Goal: Information Seeking & Learning: Learn about a topic

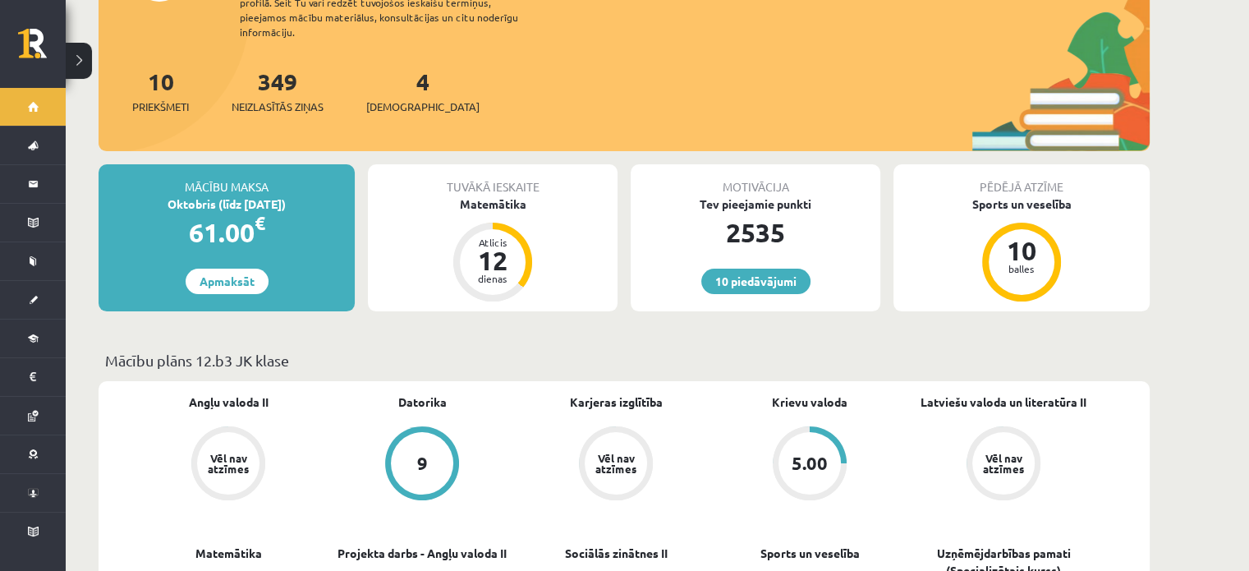
scroll to position [164, 0]
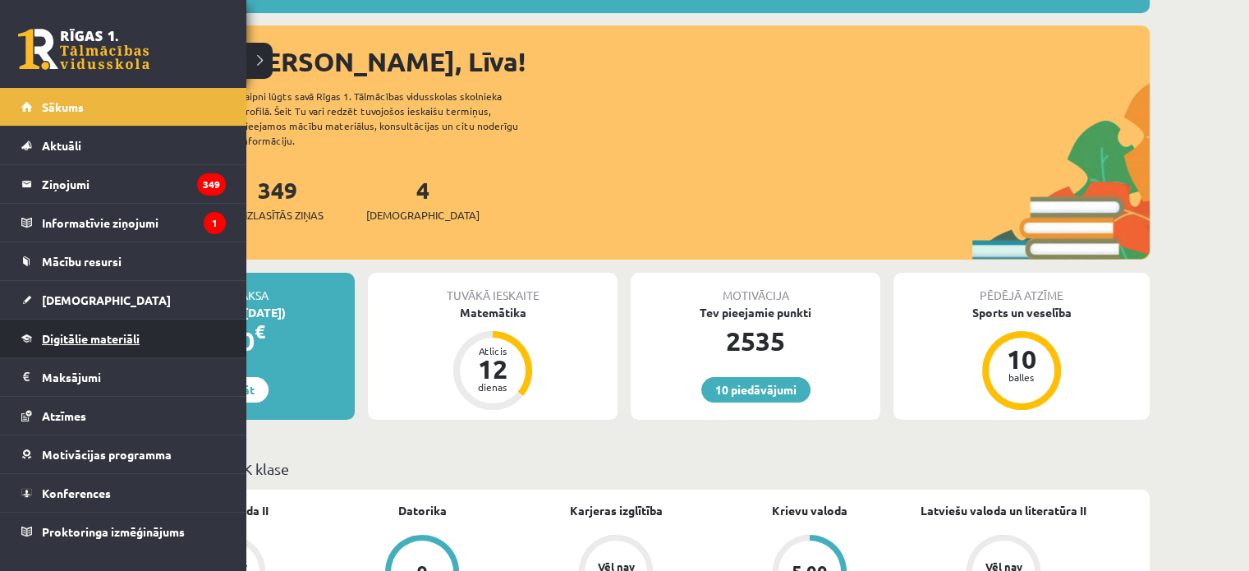
click at [95, 336] on span "Digitālie materiāli" at bounding box center [91, 338] width 98 height 15
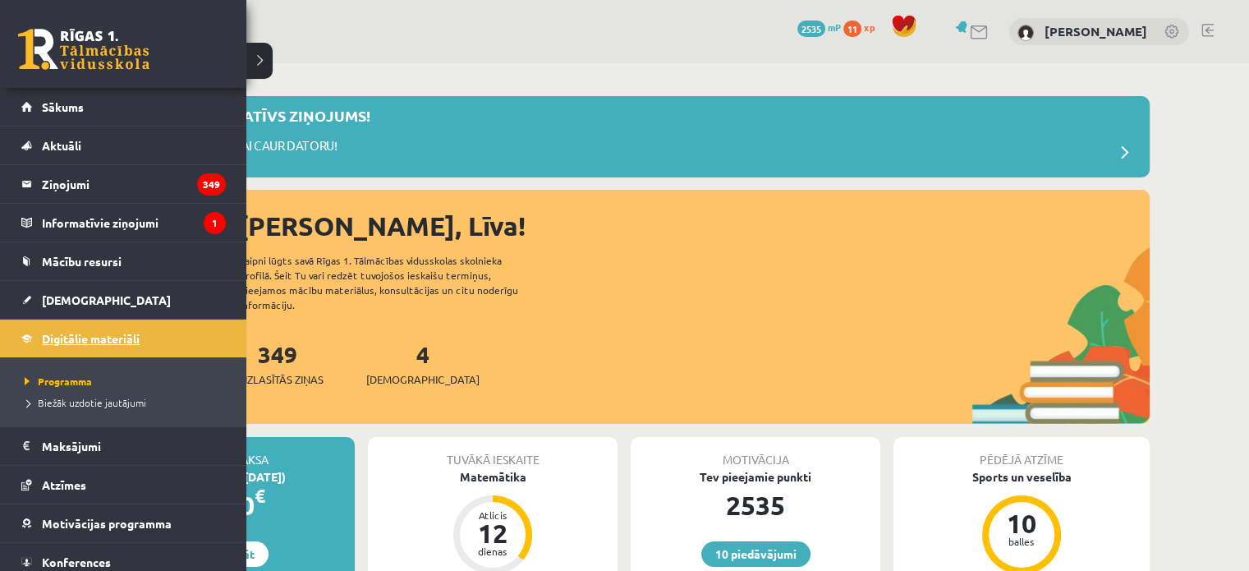
click at [79, 331] on span "Digitālie materiāli" at bounding box center [91, 338] width 98 height 15
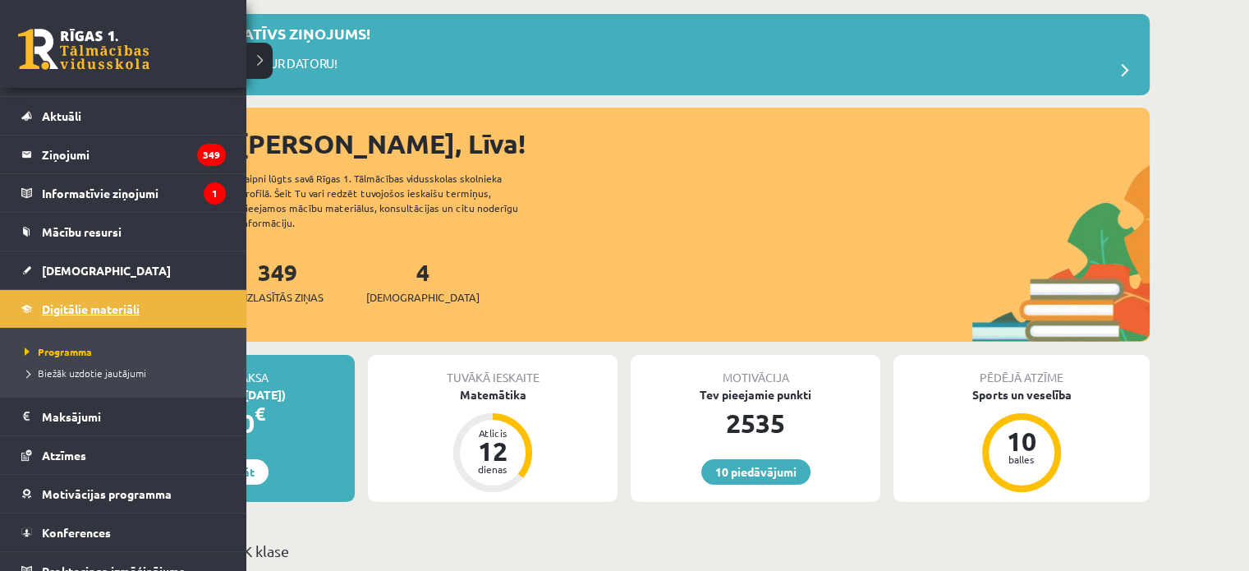
scroll to position [46, 0]
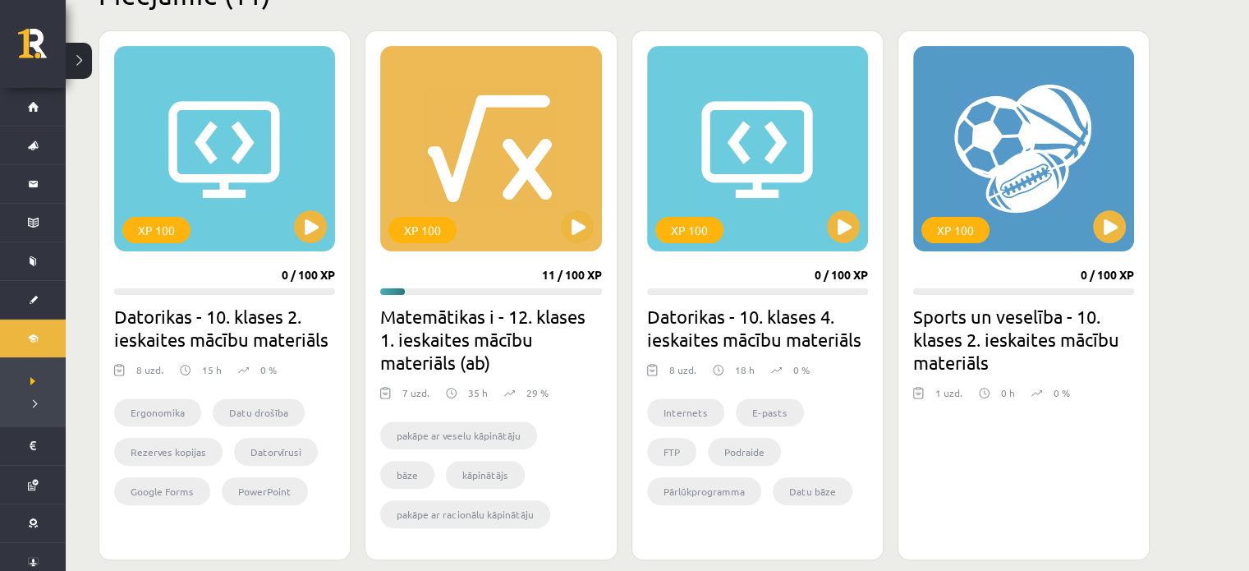
scroll to position [411, 0]
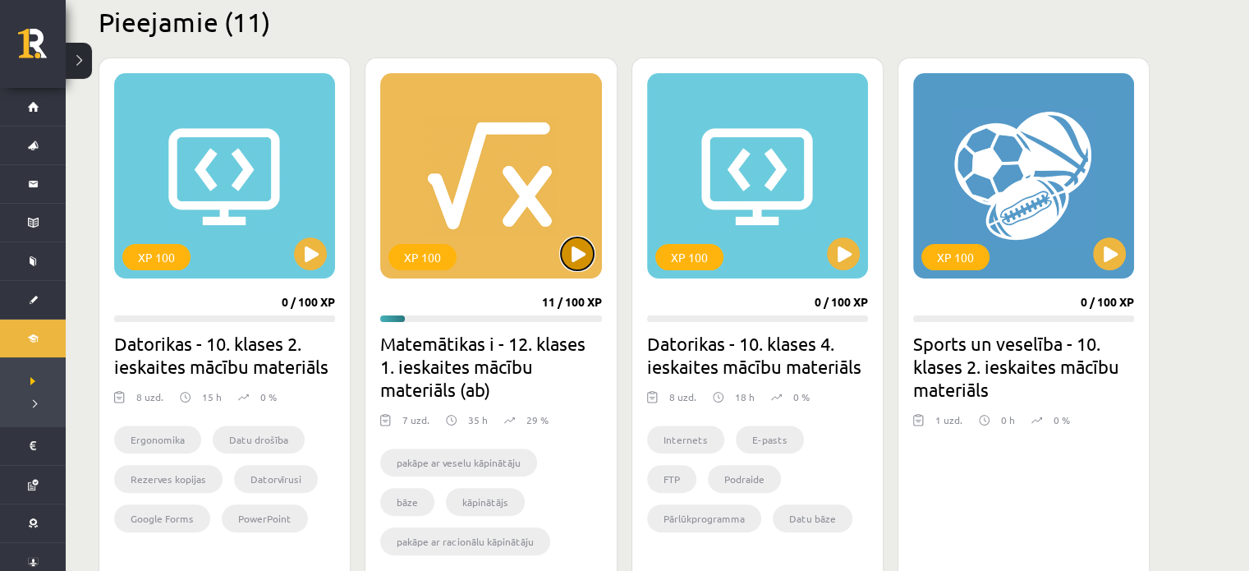
click at [576, 246] on button at bounding box center [577, 253] width 33 height 33
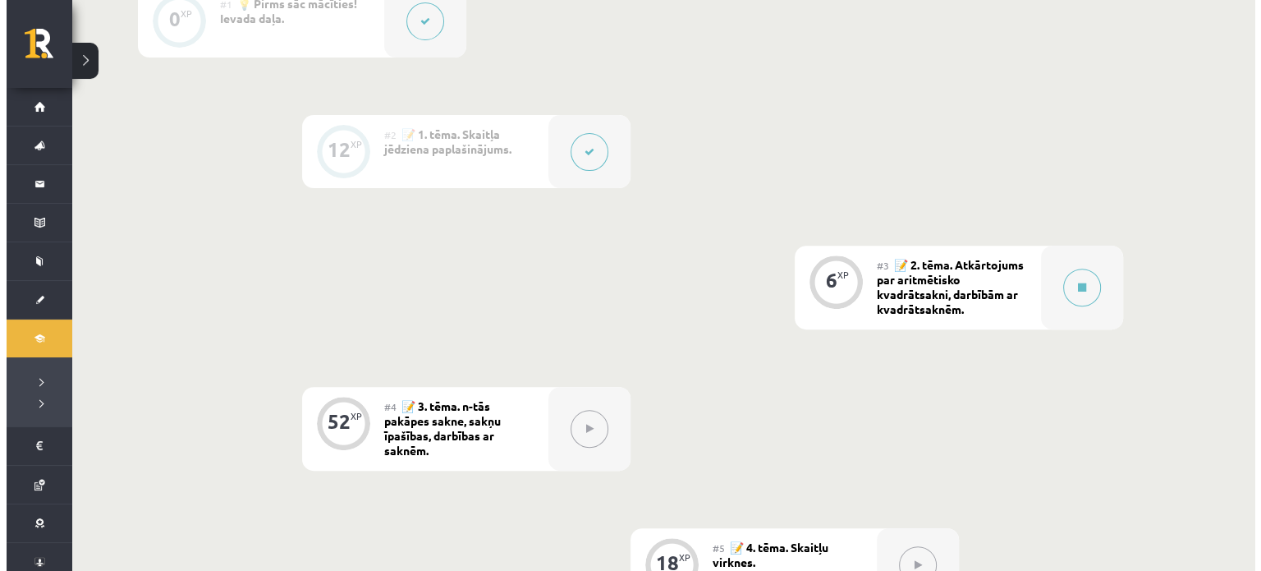
scroll to position [575, 0]
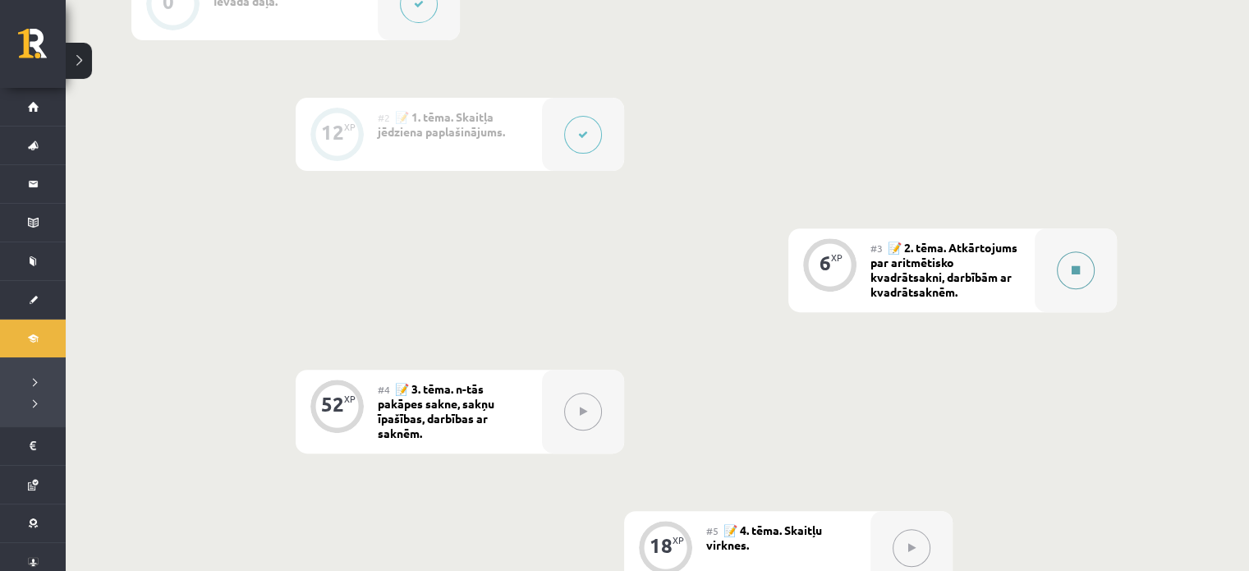
click at [1085, 268] on button at bounding box center [1076, 270] width 38 height 38
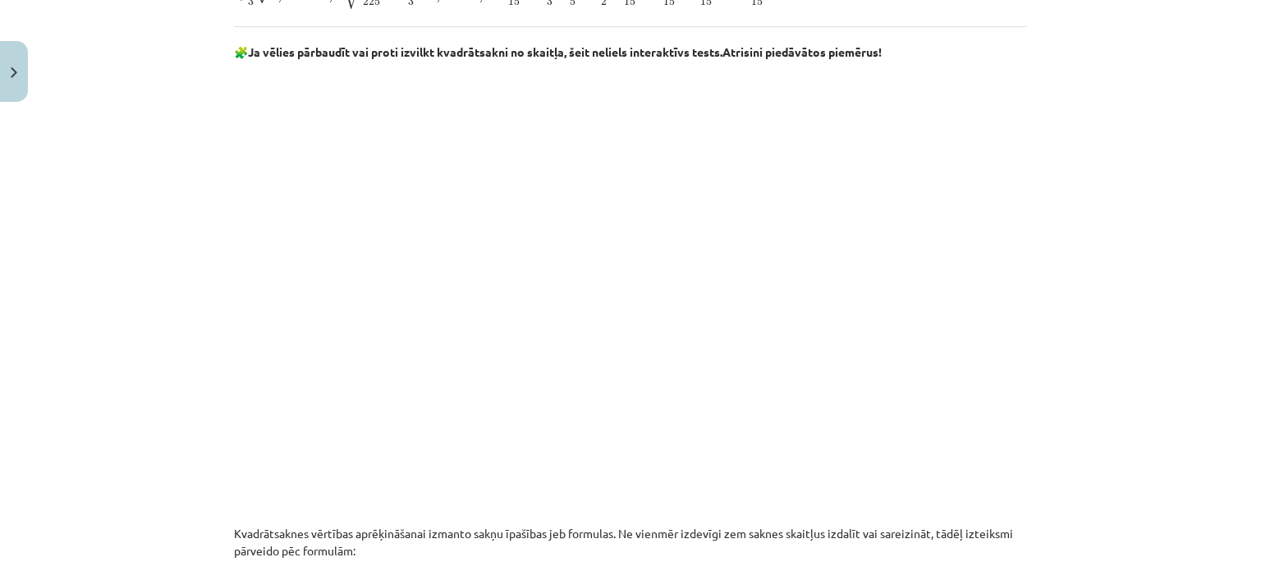
scroll to position [903, 0]
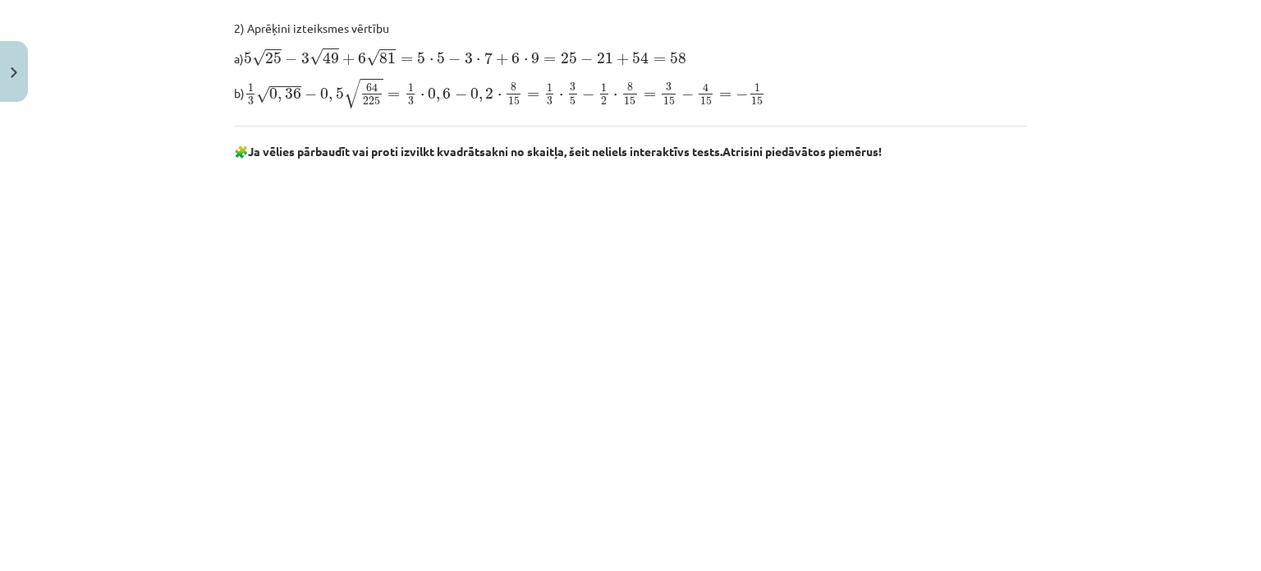
click at [1198, 265] on div "Mācību tēma: Matemātikas i - 12. klases 1. ieskaites mācību materiāls (ab) #3 📝…" at bounding box center [630, 285] width 1261 height 571
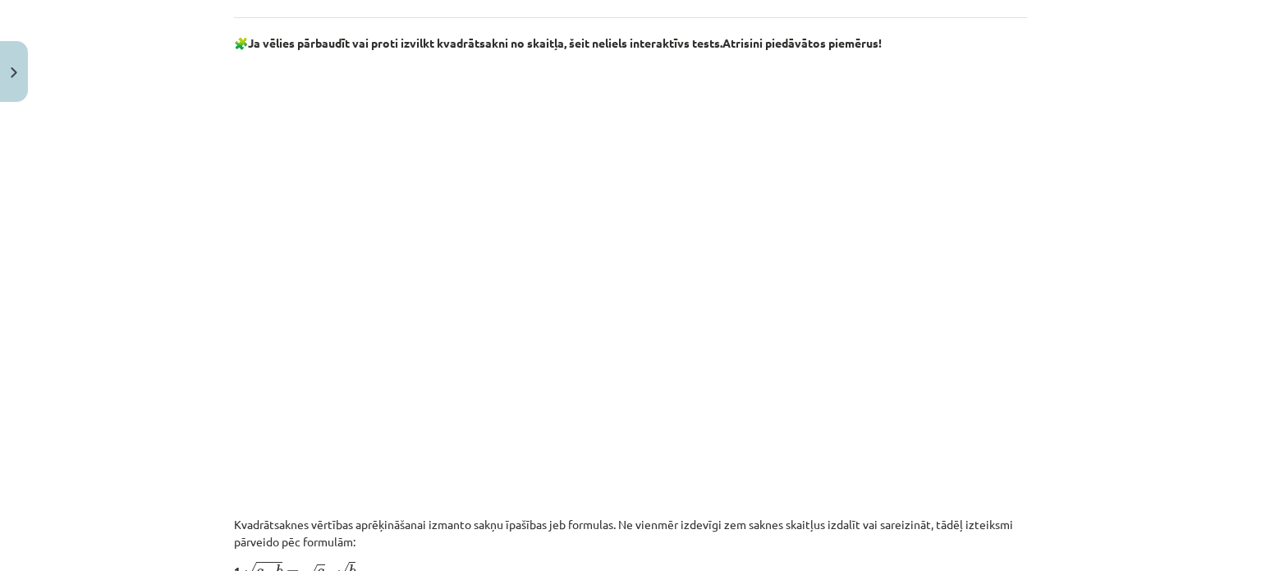
scroll to position [985, 0]
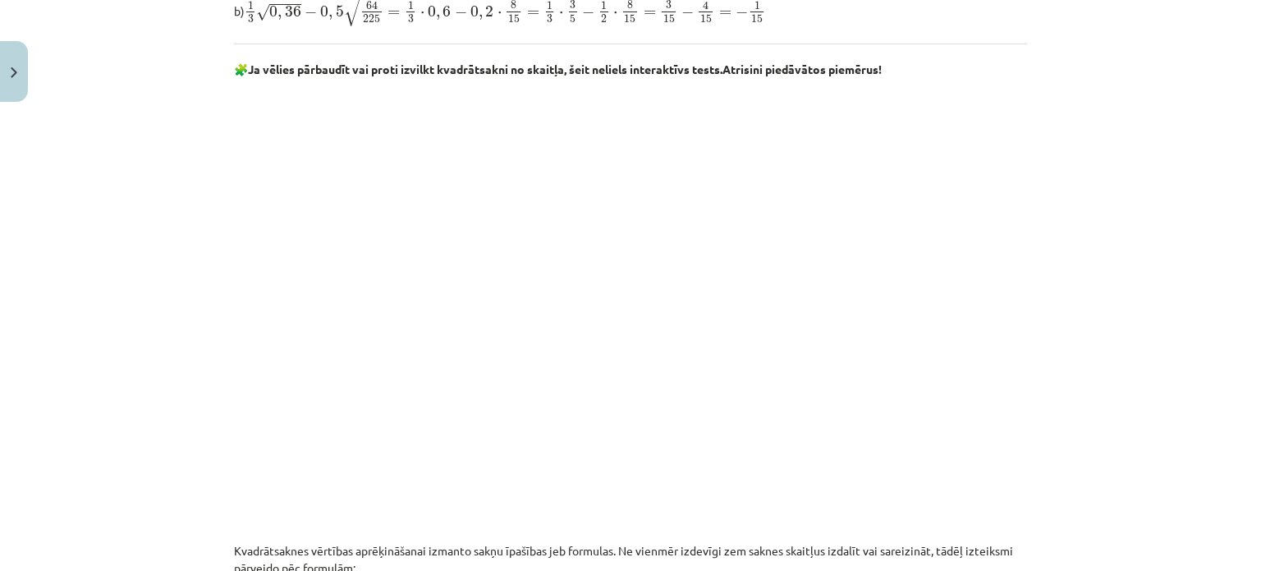
click at [1133, 308] on div "Mācību tēma: Matemātikas i - 12. klases 1. ieskaites mācību materiāls (ab) #3 📝…" at bounding box center [630, 285] width 1261 height 571
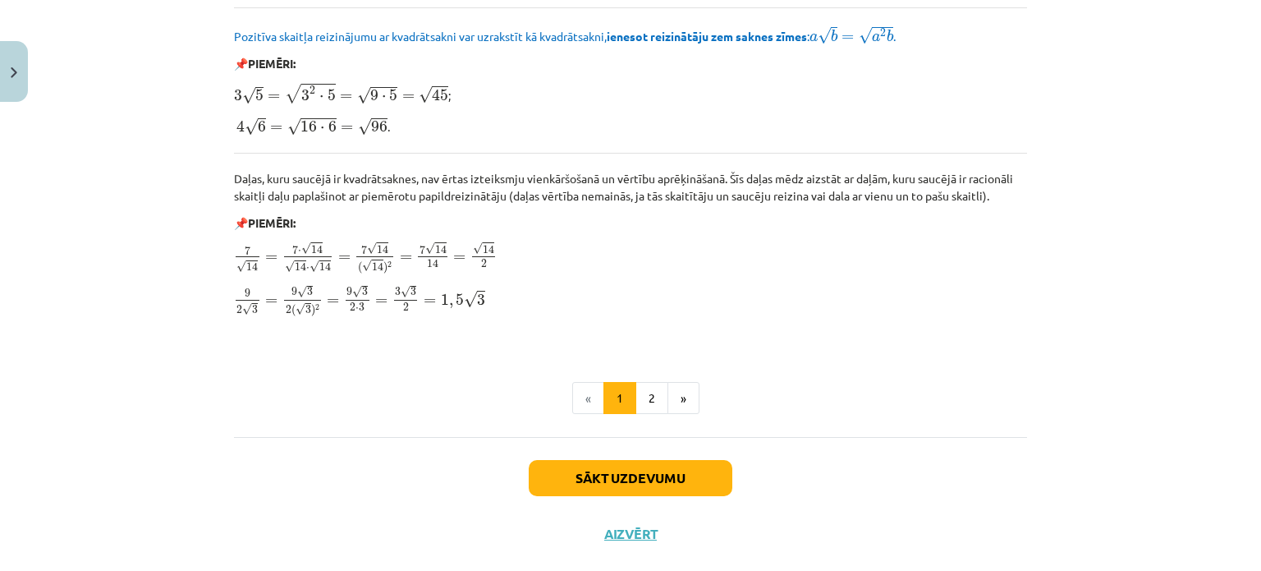
scroll to position [2000, 0]
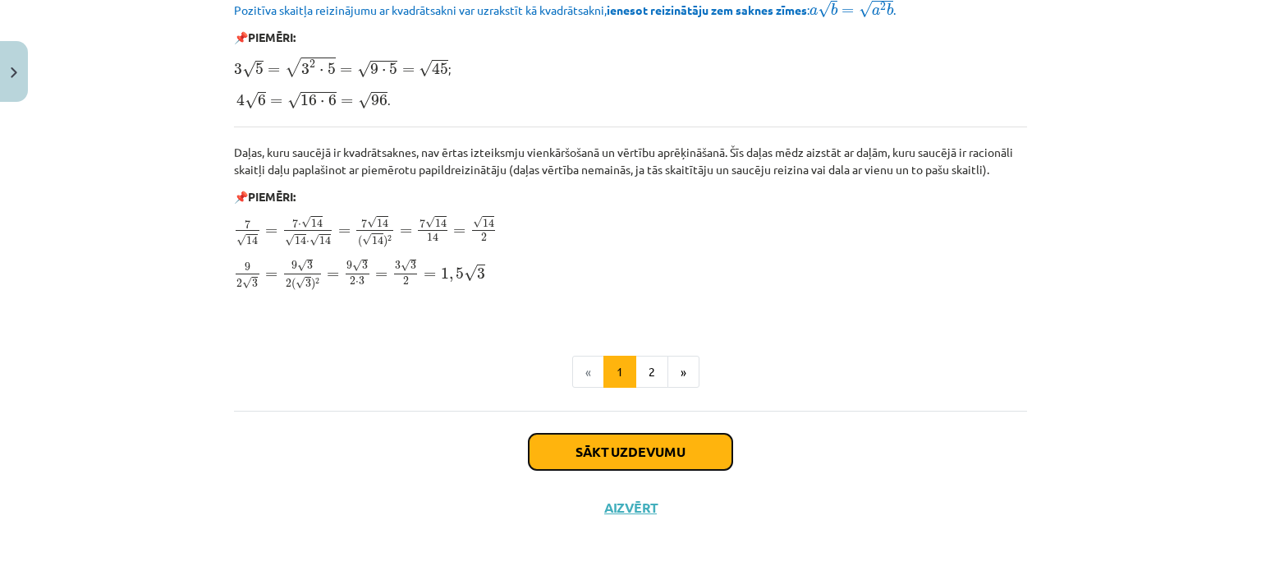
click at [645, 456] on button "Sākt uzdevumu" at bounding box center [631, 452] width 204 height 36
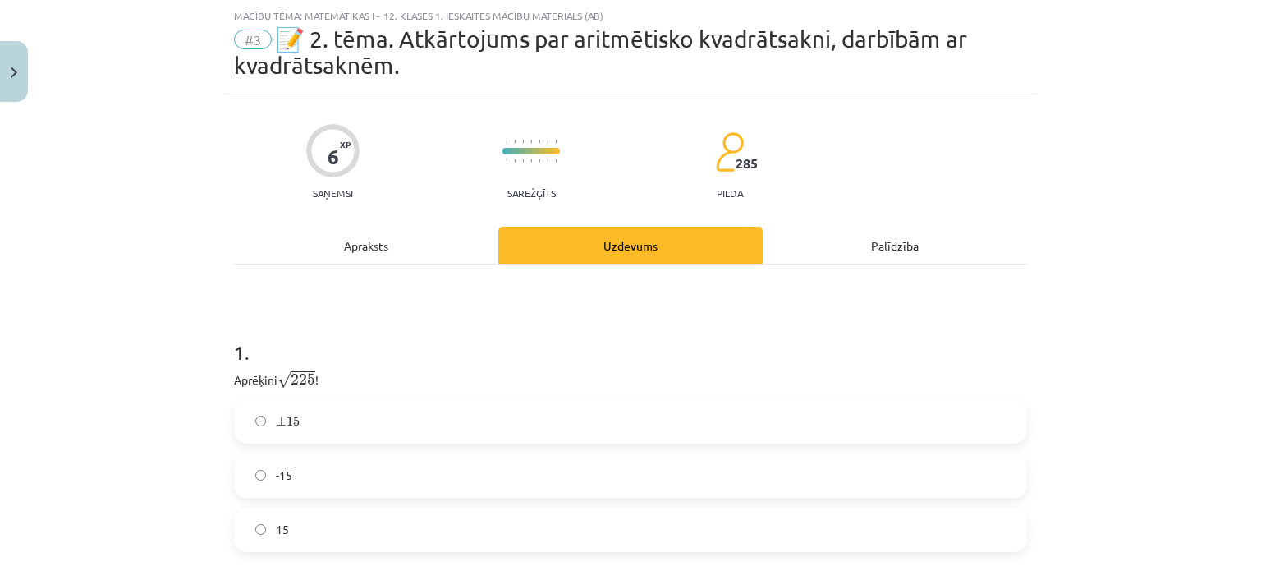
scroll to position [123, 0]
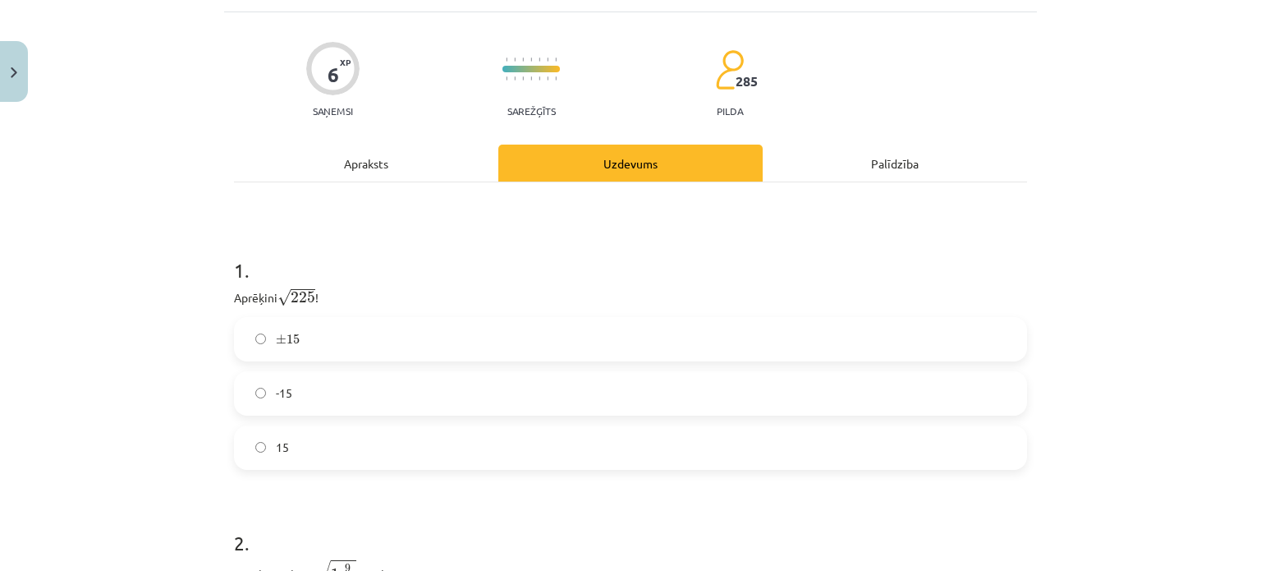
click at [251, 433] on label "15" at bounding box center [631, 447] width 790 height 41
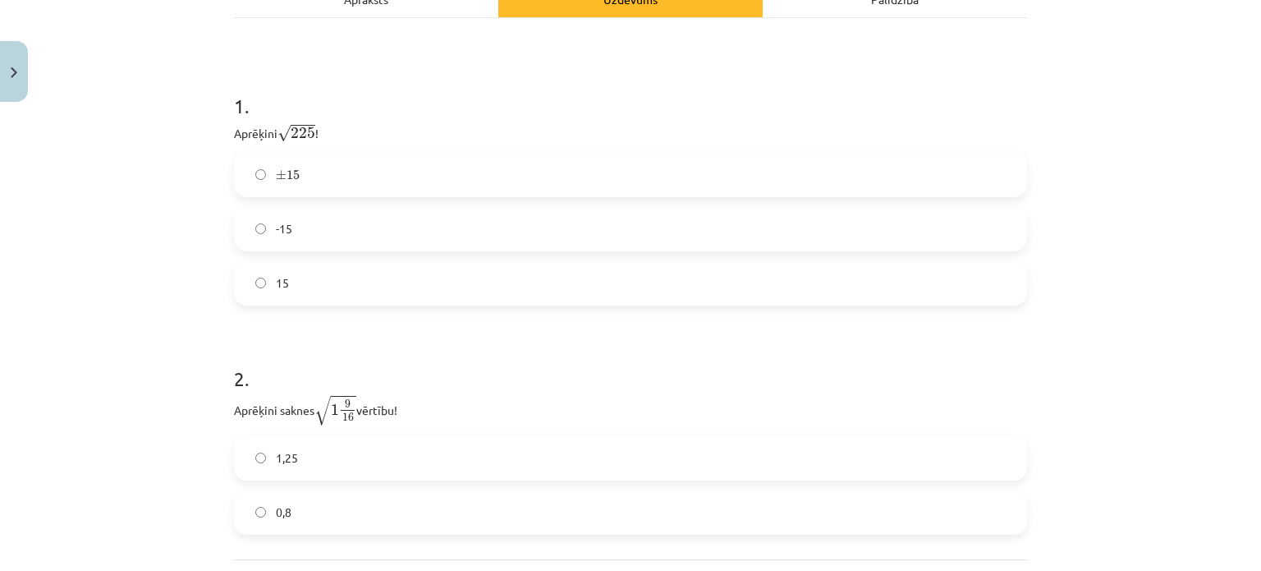
scroll to position [440, 0]
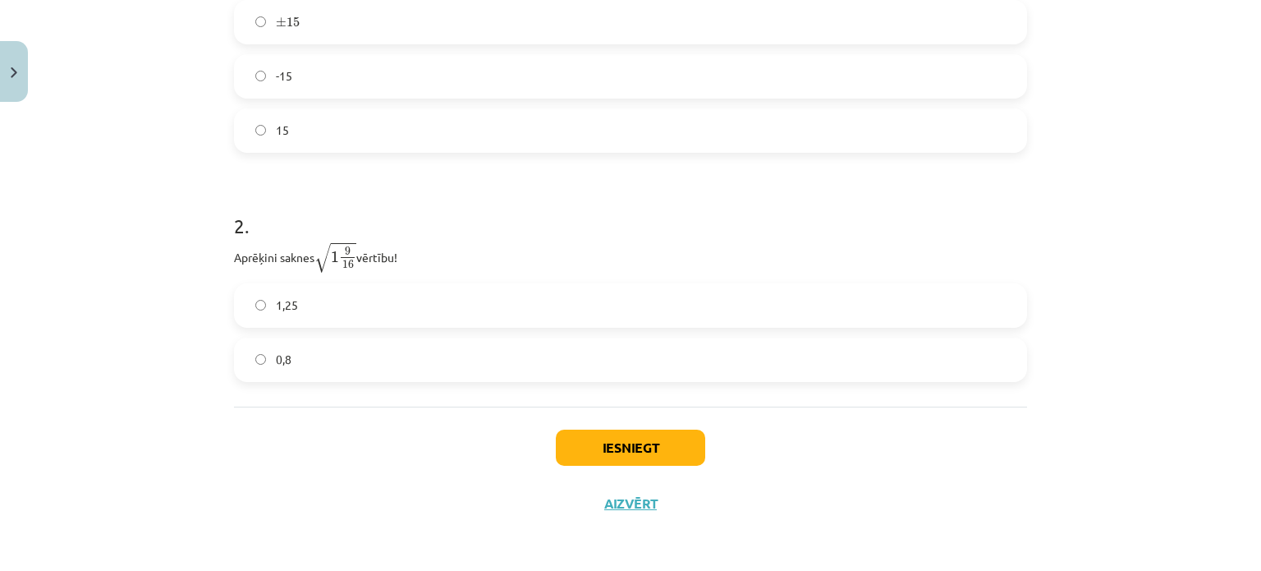
click at [376, 285] on label "1,25" at bounding box center [631, 305] width 790 height 41
click at [650, 438] on button "Iesniegt" at bounding box center [630, 448] width 149 height 36
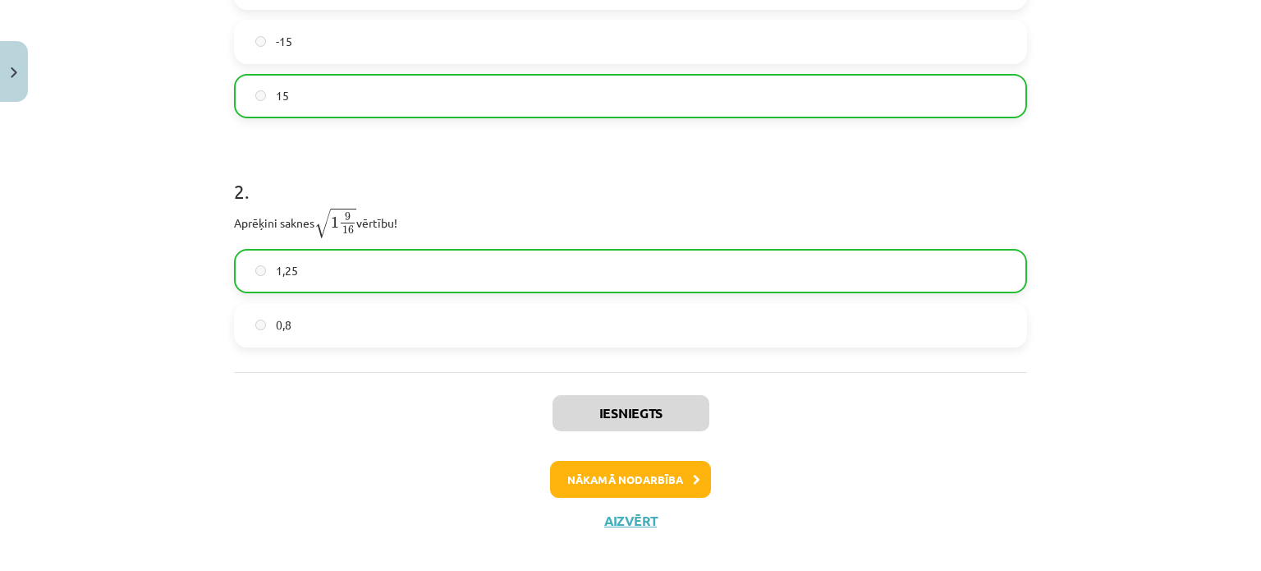
scroll to position [492, 0]
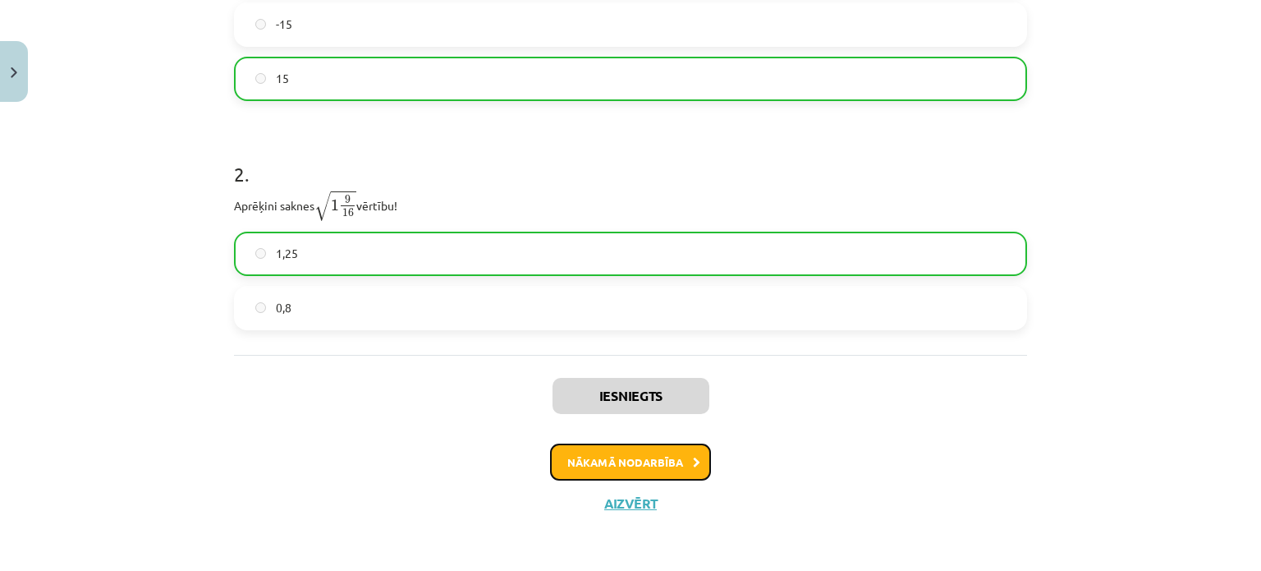
click at [668, 452] on button "Nākamā nodarbība" at bounding box center [630, 462] width 161 height 38
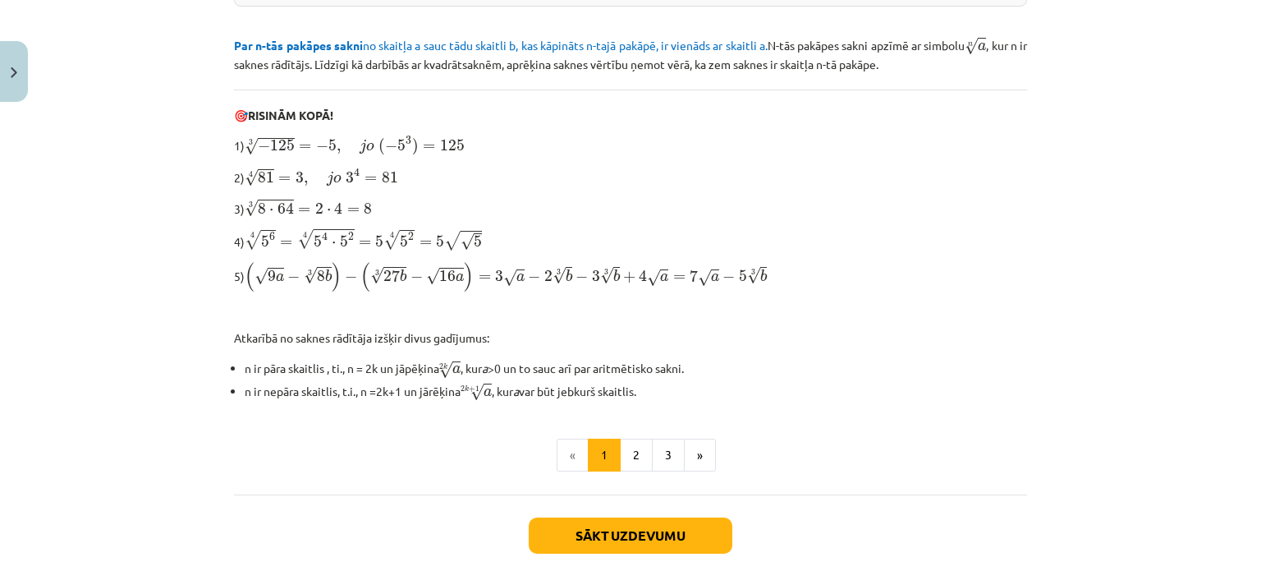
scroll to position [552, 0]
